Goal: Navigation & Orientation: Find specific page/section

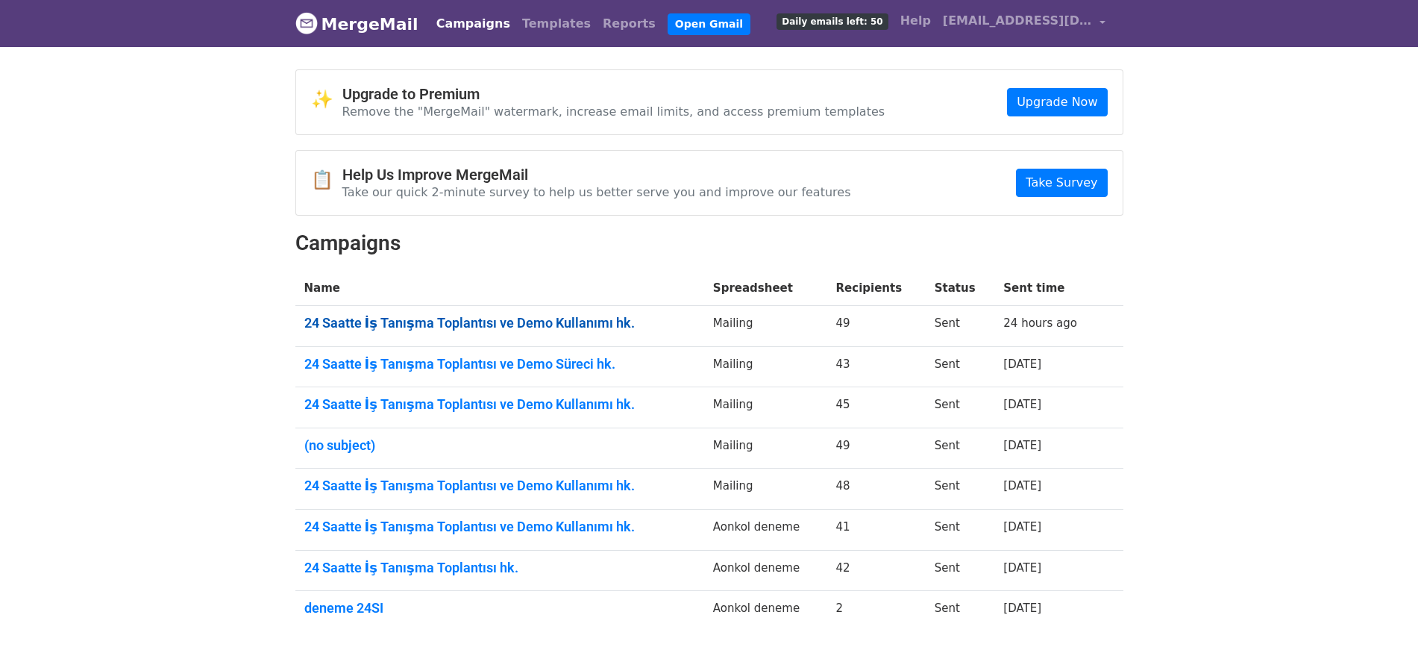
click at [464, 320] on link "24 Saatte İş Tanışma Toplantısı ve Demo Kullanımı hk." at bounding box center [499, 323] width 391 height 16
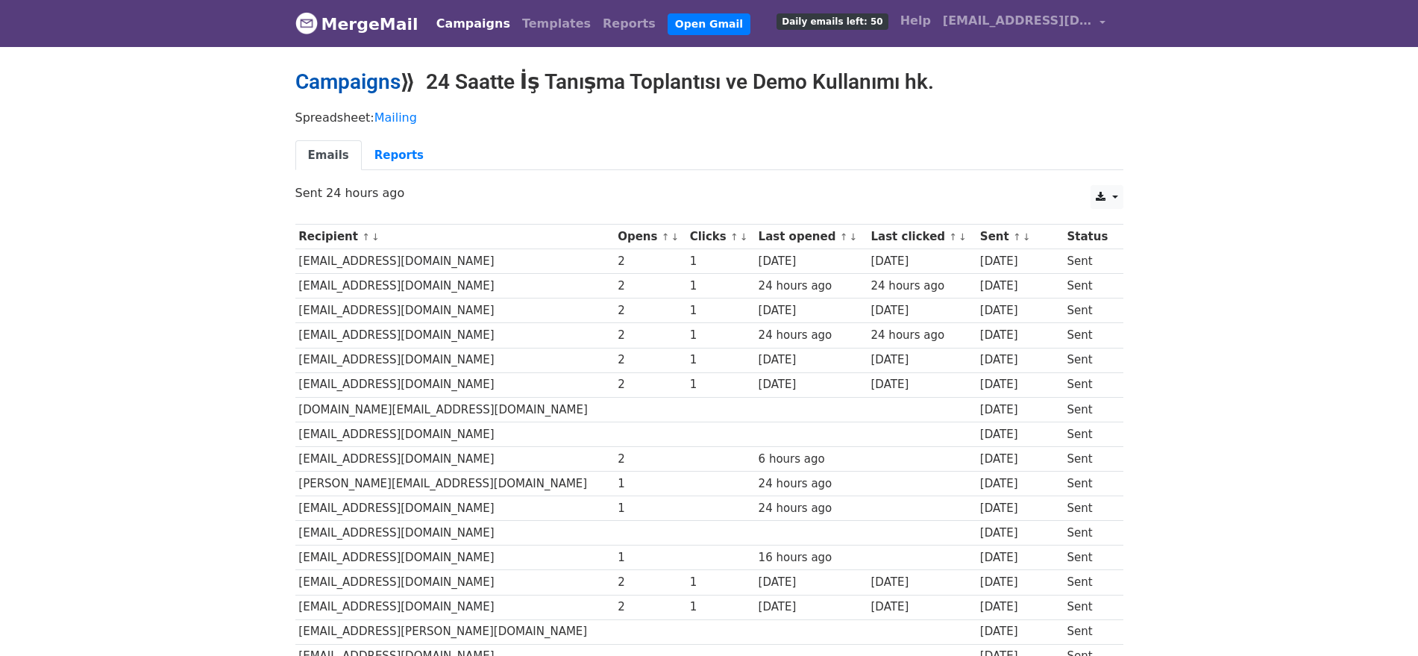
click at [390, 84] on link "Campaigns" at bounding box center [347, 81] width 105 height 25
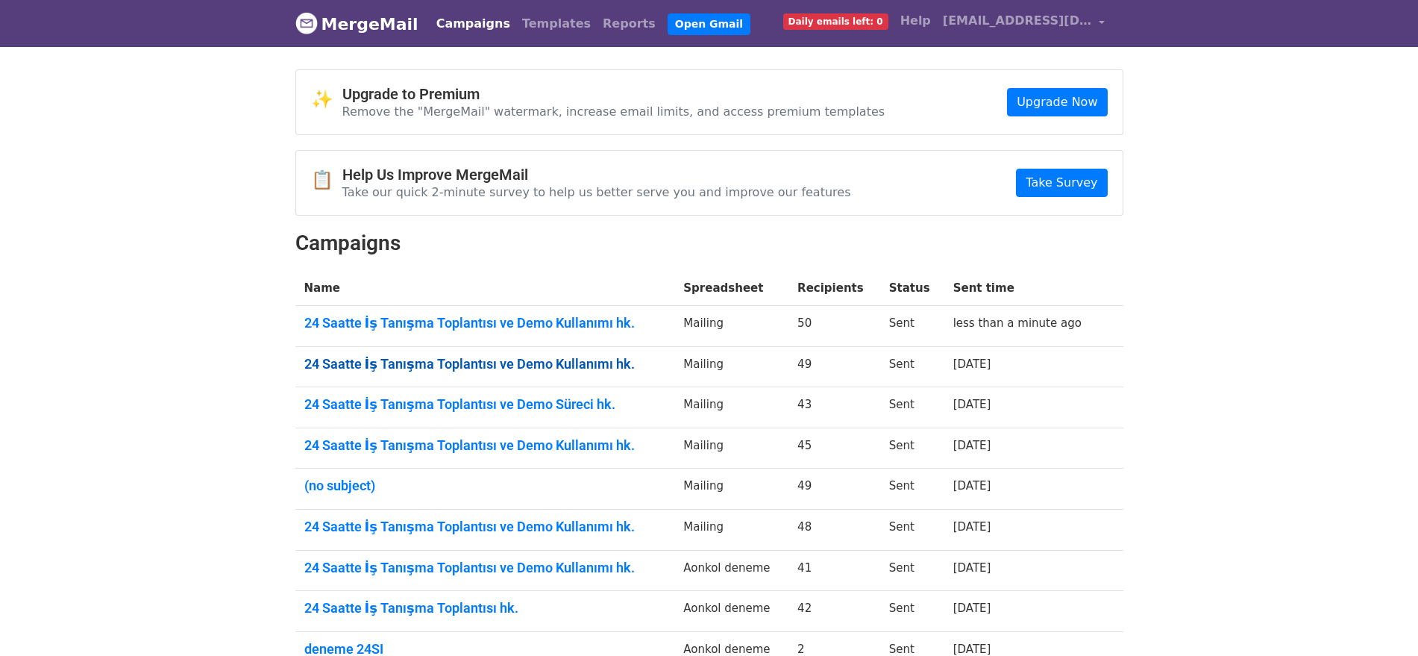
click at [465, 357] on link "24 Saatte İş Tanışma Toplantısı ve Demo Kullanımı hk." at bounding box center [485, 364] width 362 height 16
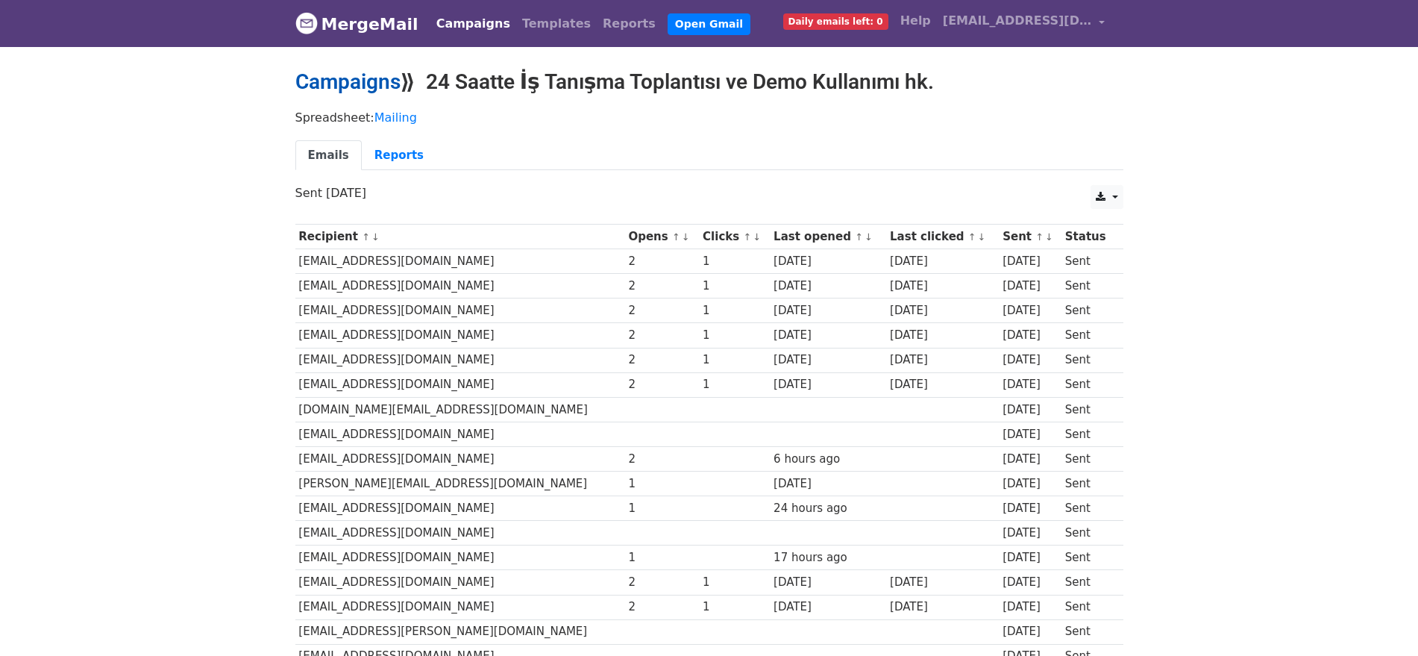
click at [362, 75] on link "Campaigns" at bounding box center [347, 81] width 105 height 25
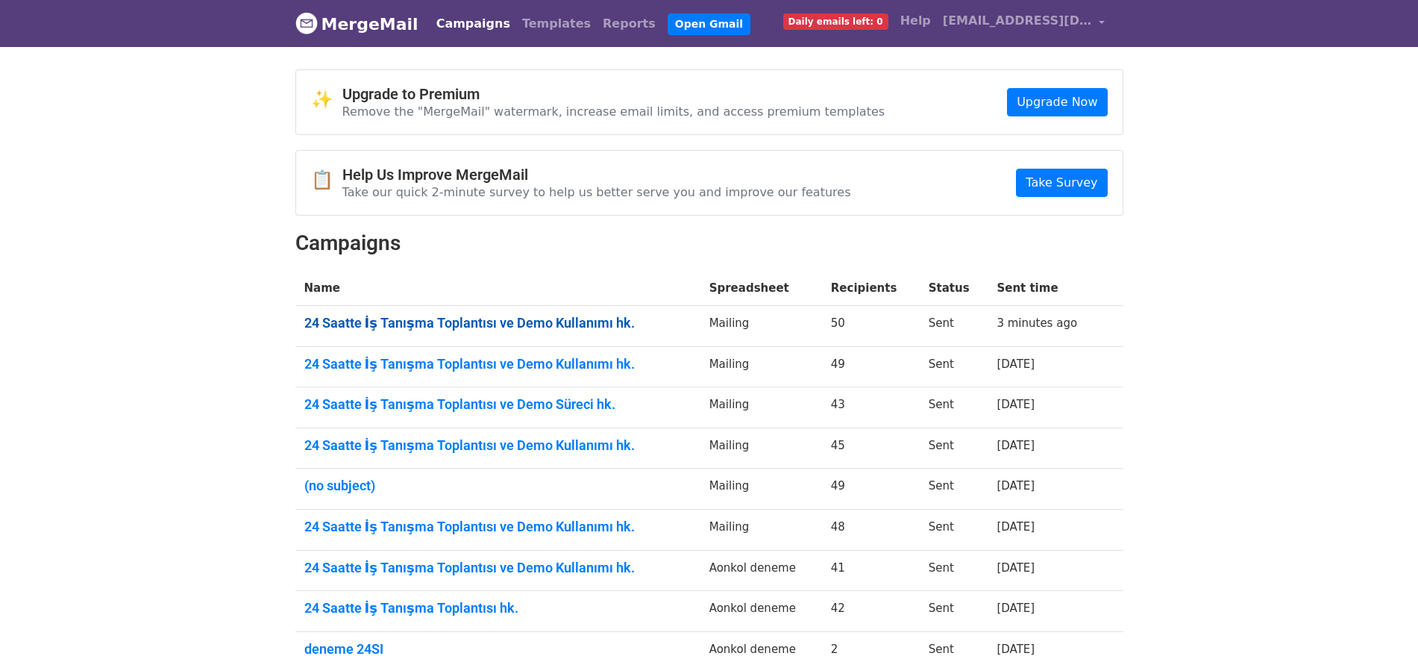
click at [568, 325] on link "24 Saatte İş Tanışma Toplantısı ve Demo Kullanımı hk." at bounding box center [497, 323] width 387 height 16
